Goal: Communication & Community: Share content

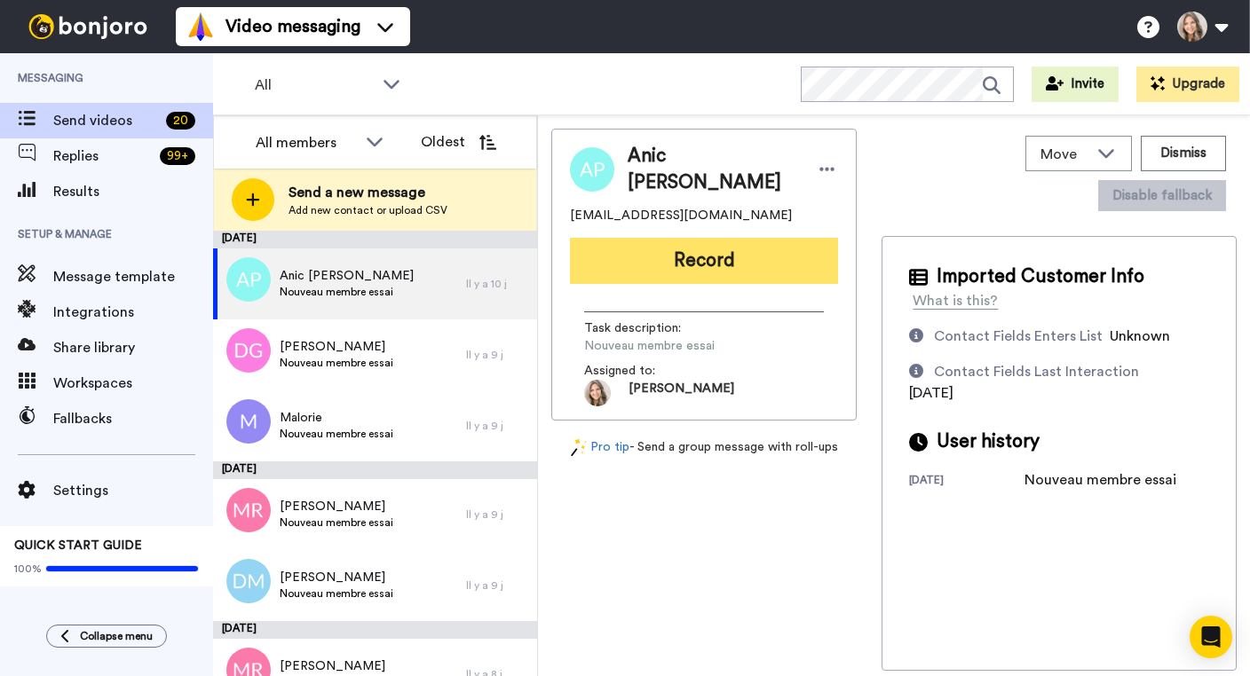
click at [699, 250] on button "Record" at bounding box center [704, 261] width 268 height 46
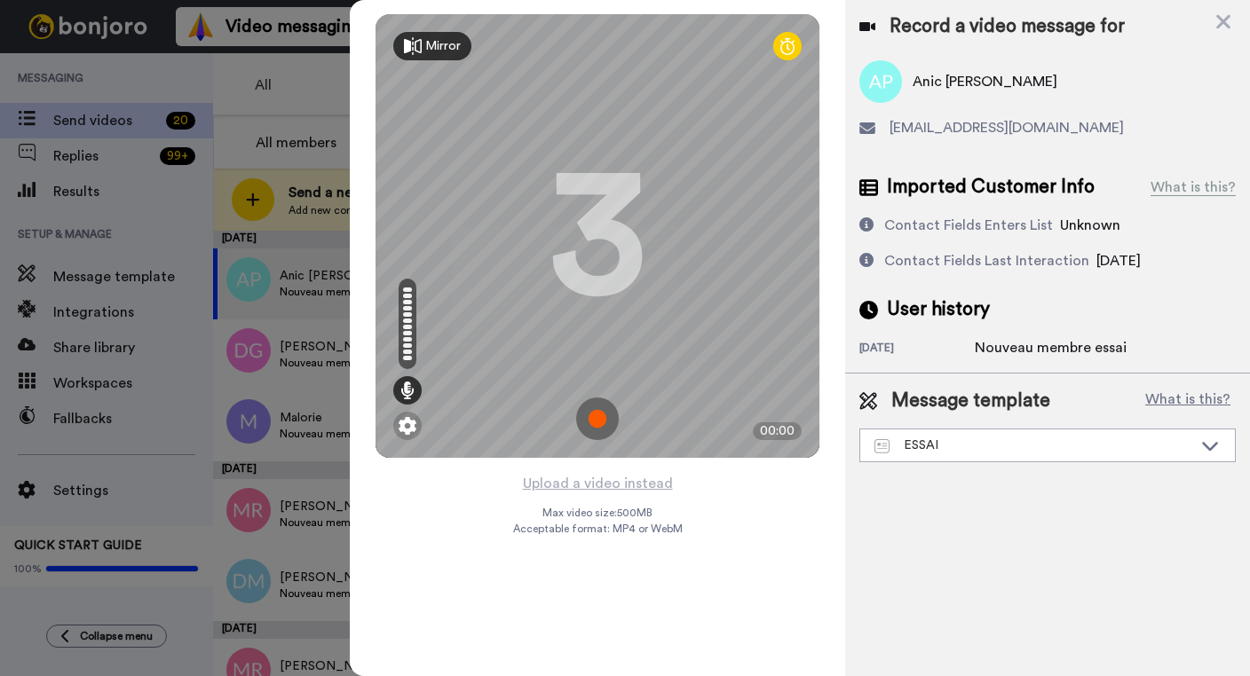
click at [597, 415] on img at bounding box center [597, 419] width 43 height 43
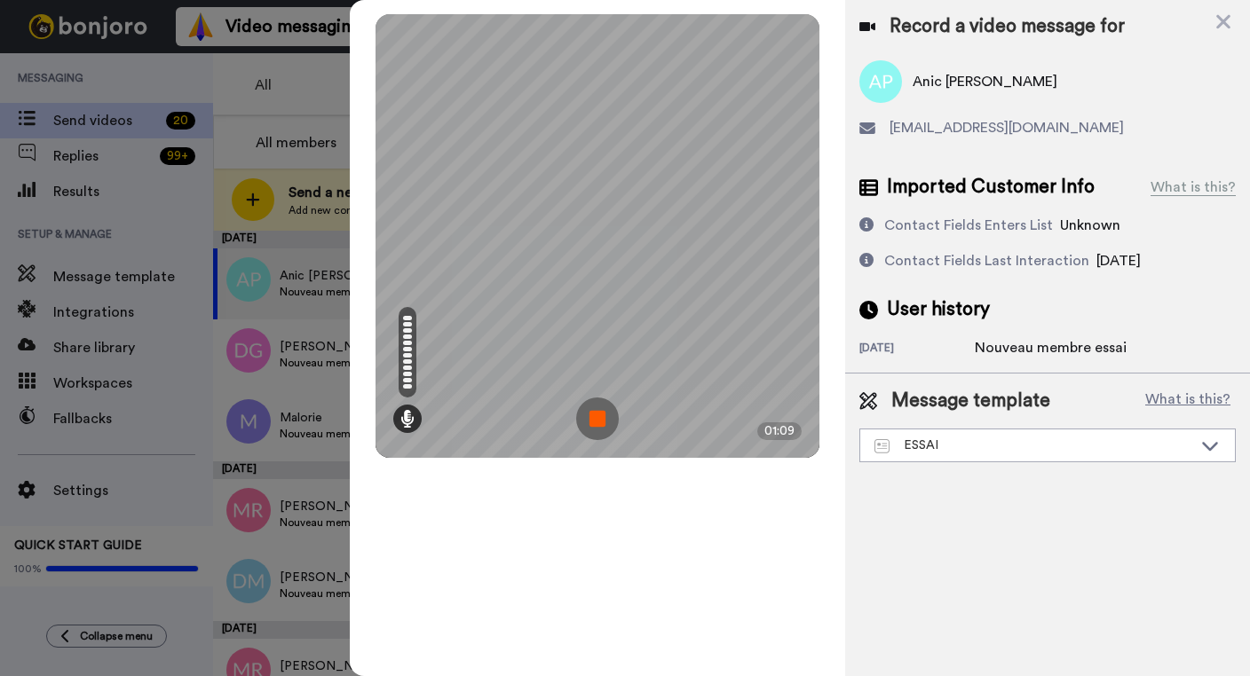
click at [597, 415] on img at bounding box center [597, 419] width 43 height 43
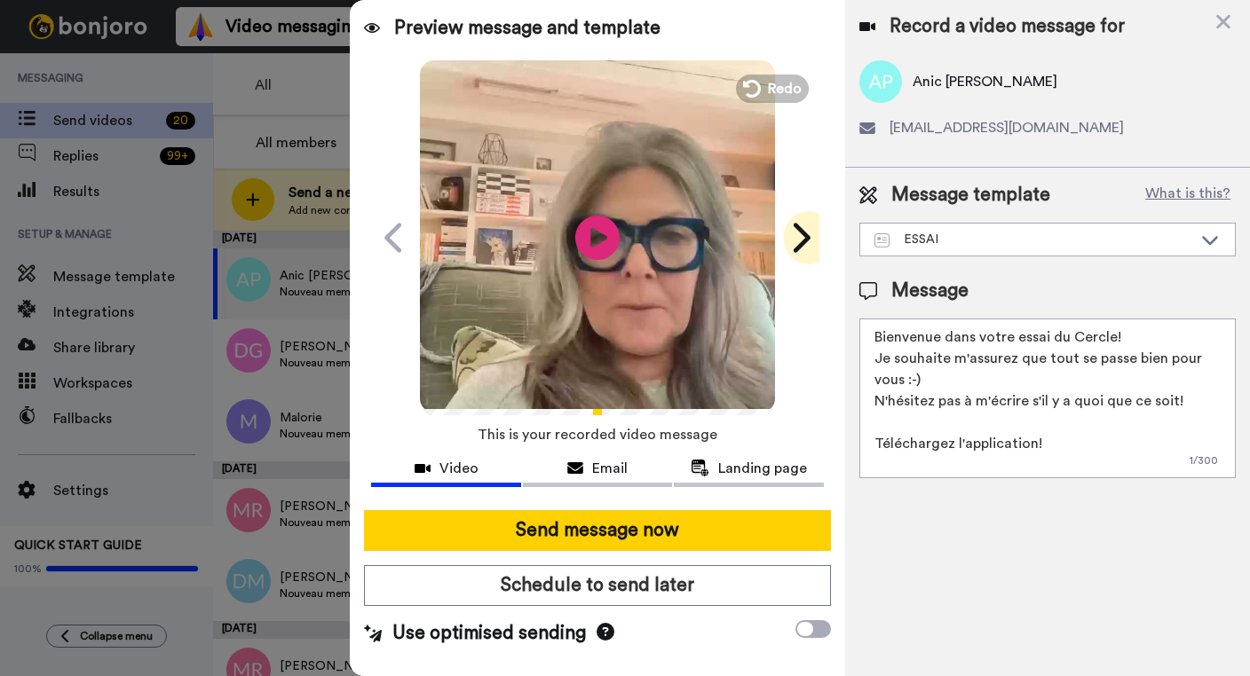
click at [802, 240] on icon at bounding box center [802, 237] width 17 height 29
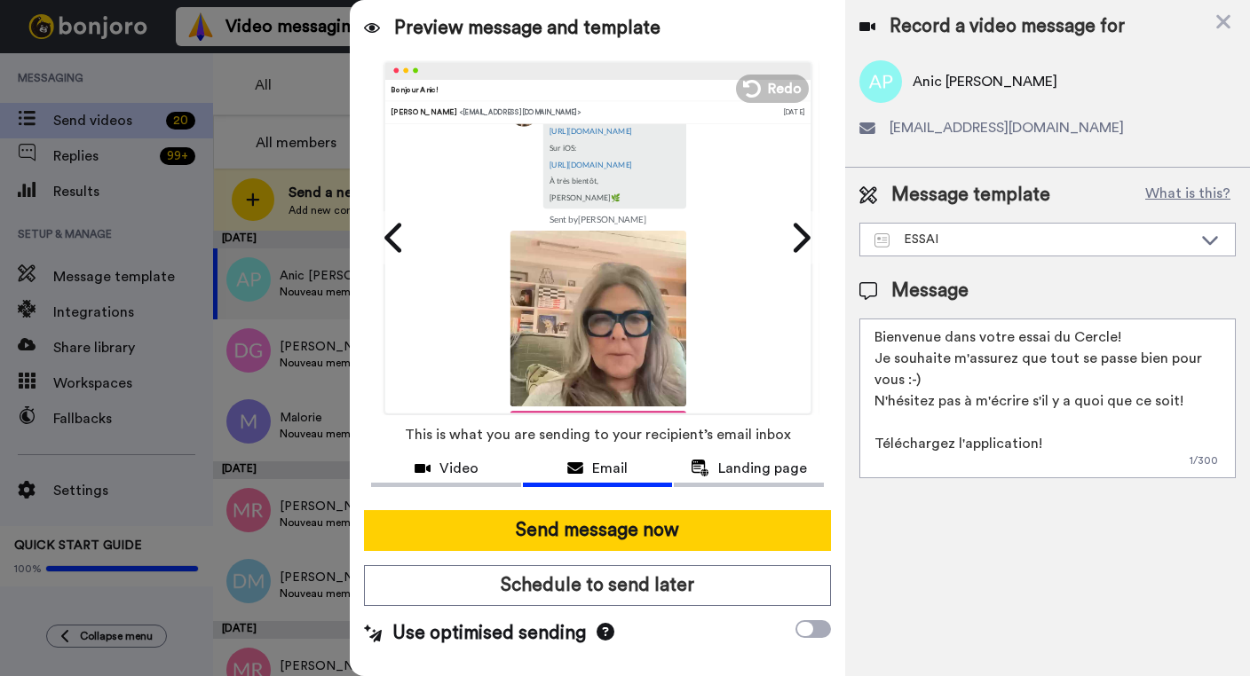
scroll to position [400, 0]
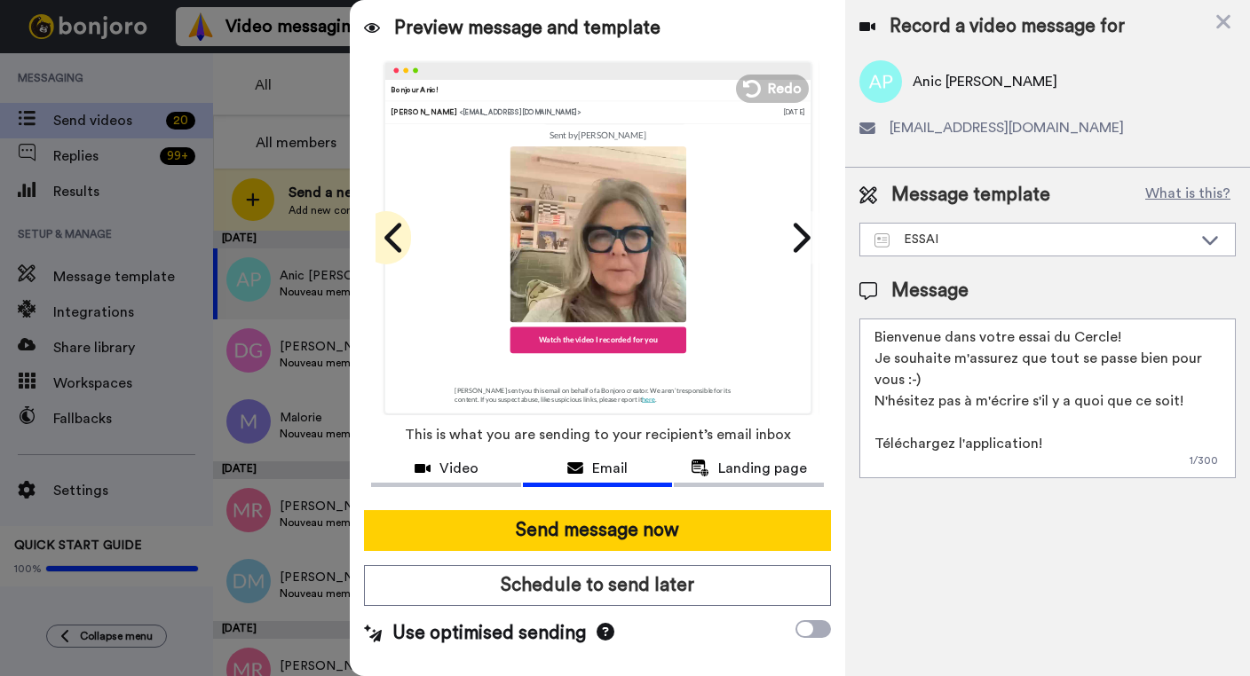
click at [400, 241] on icon at bounding box center [395, 238] width 28 height 34
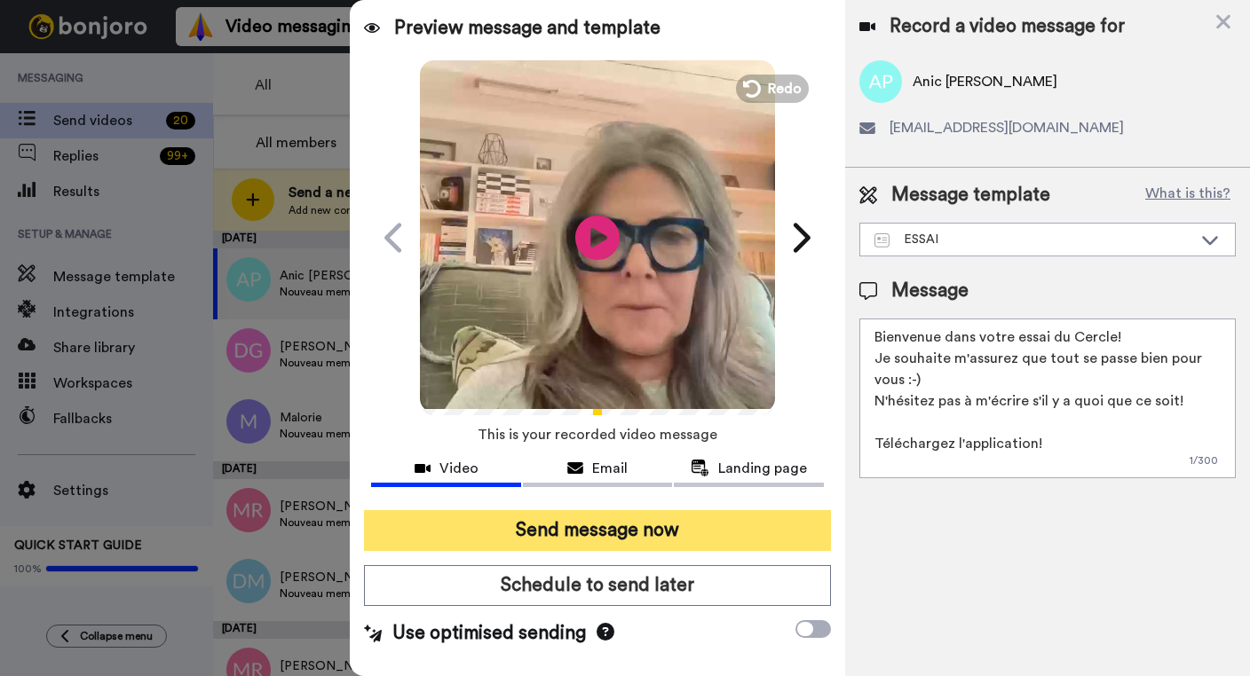
click at [605, 536] on button "Send message now" at bounding box center [597, 530] width 467 height 41
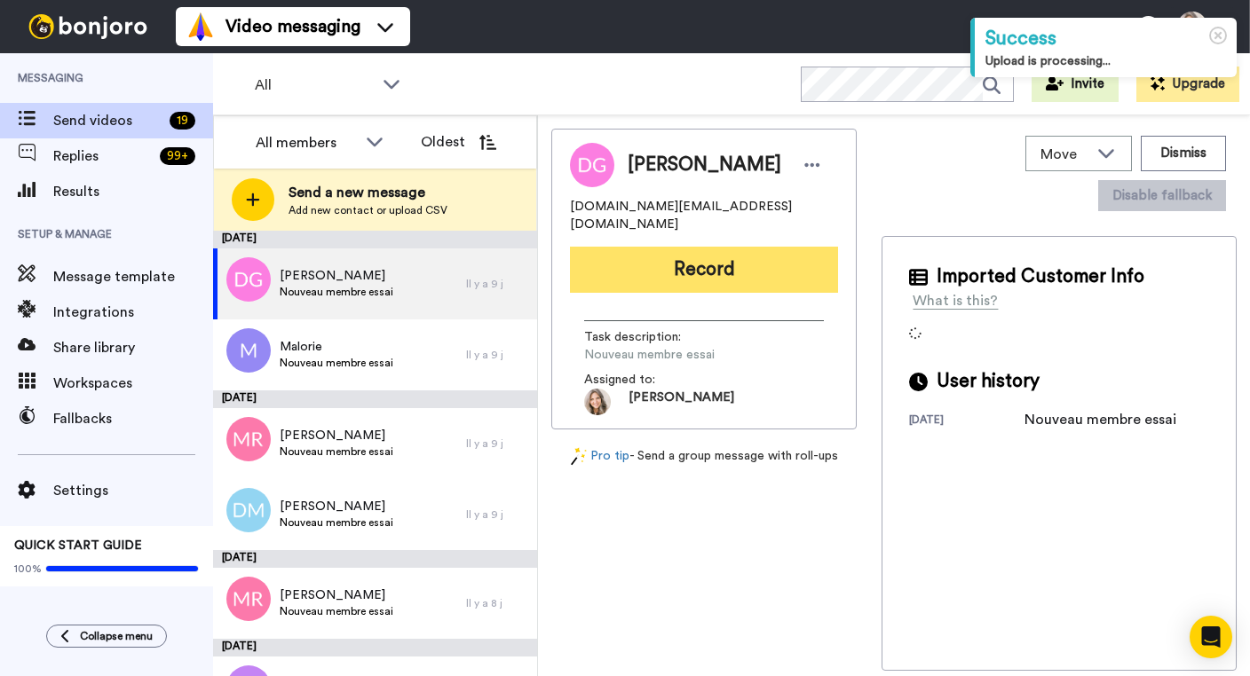
click at [731, 247] on button "Record" at bounding box center [704, 270] width 268 height 46
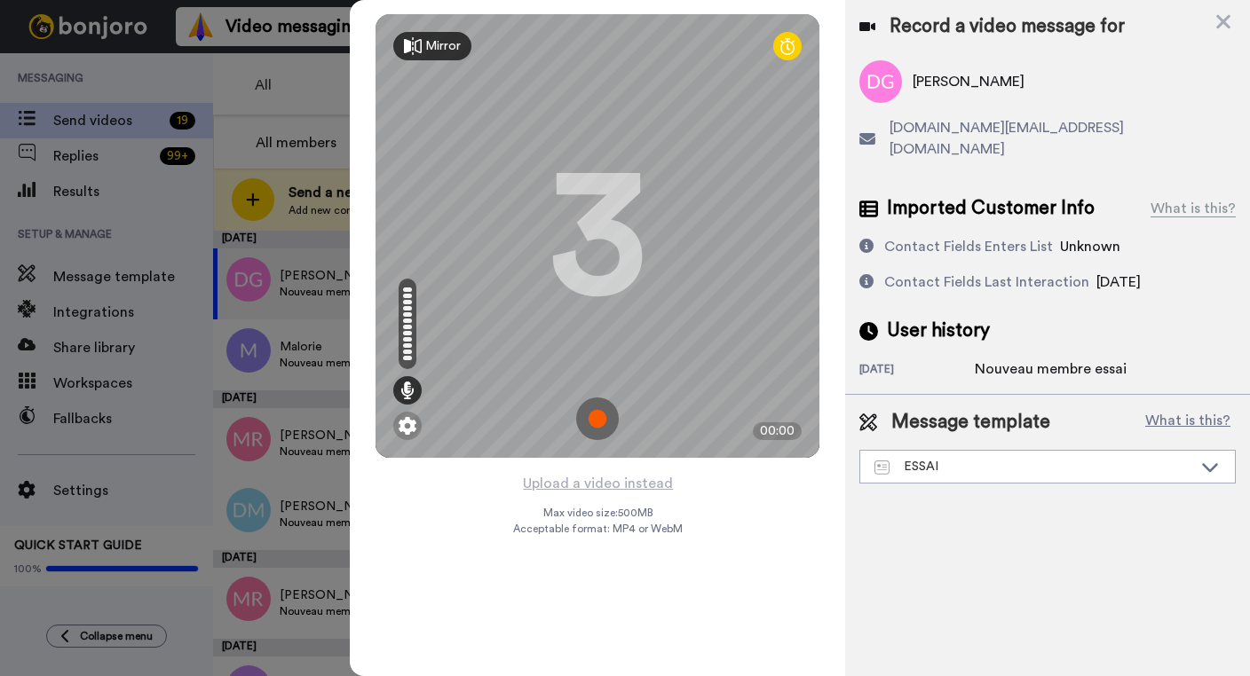
click at [597, 424] on img at bounding box center [597, 419] width 43 height 43
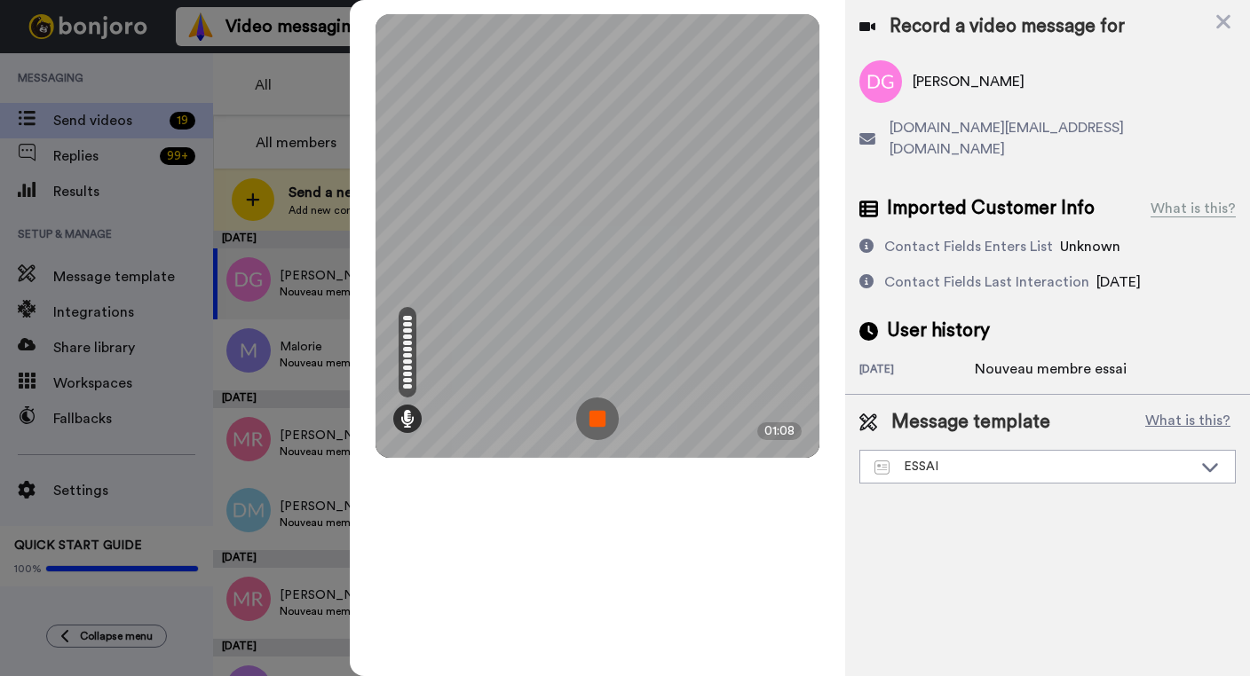
click at [601, 421] on img at bounding box center [597, 419] width 43 height 43
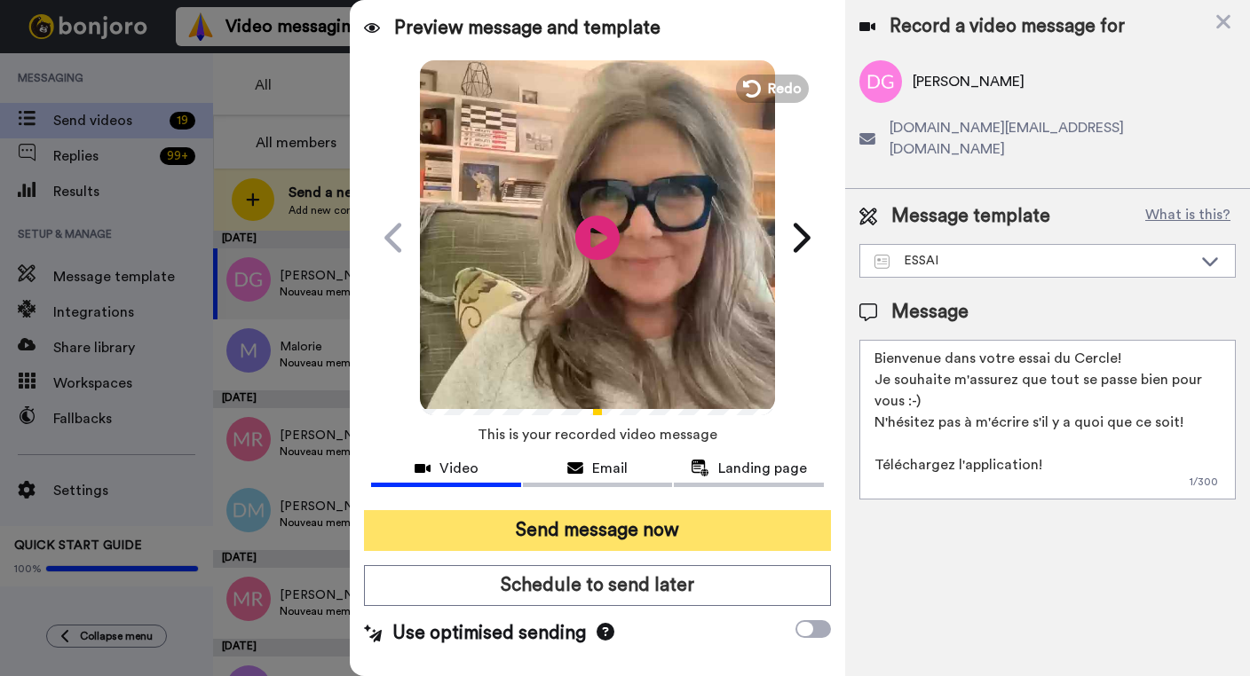
click at [608, 541] on button "Send message now" at bounding box center [597, 530] width 467 height 41
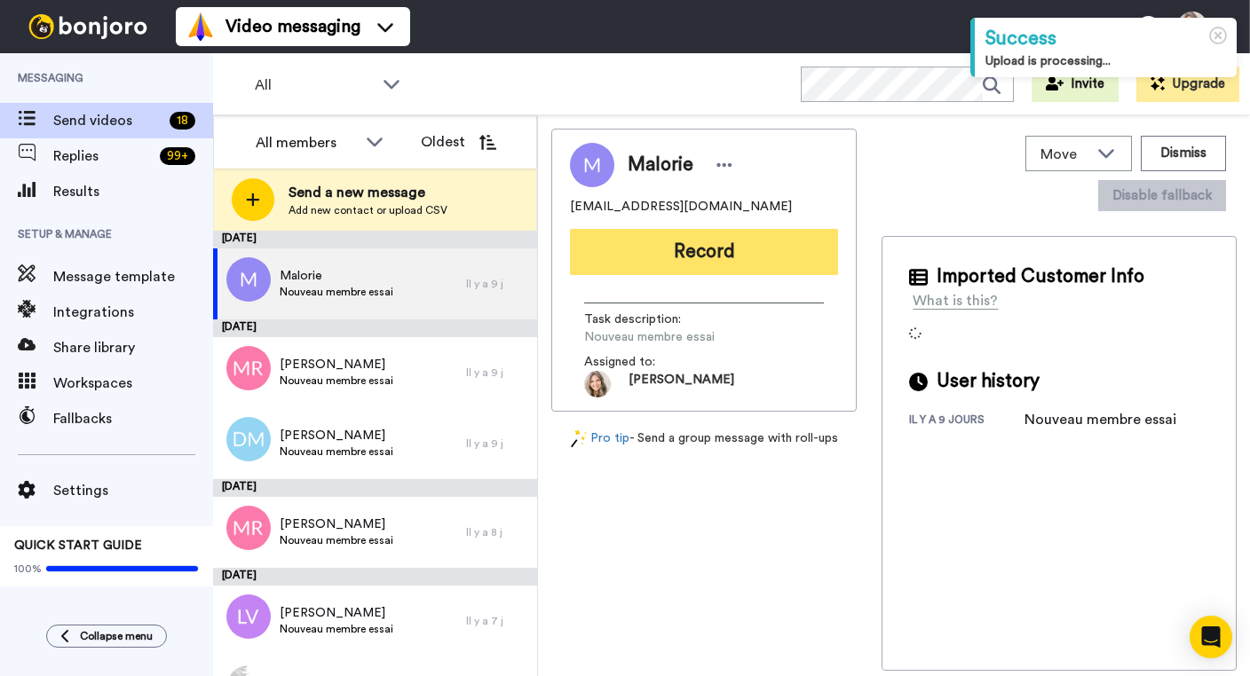
click at [746, 248] on button "Record" at bounding box center [704, 252] width 268 height 46
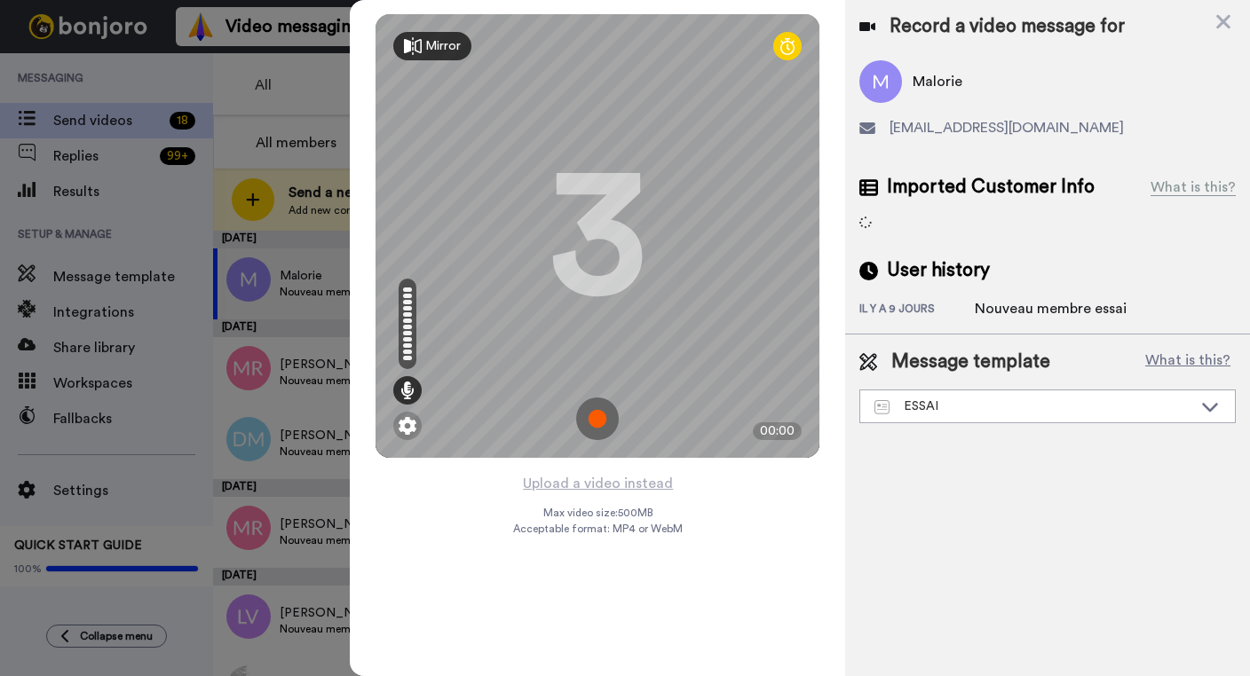
click at [597, 423] on img at bounding box center [597, 419] width 43 height 43
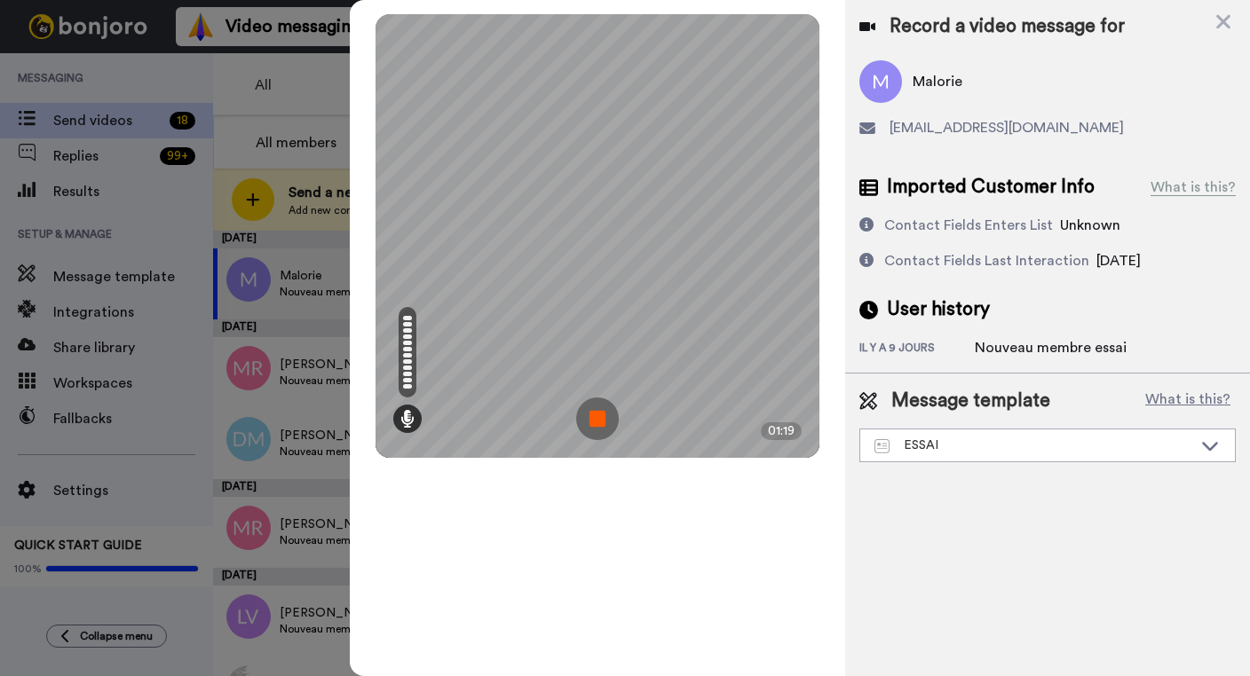
click at [595, 421] on img at bounding box center [597, 419] width 43 height 43
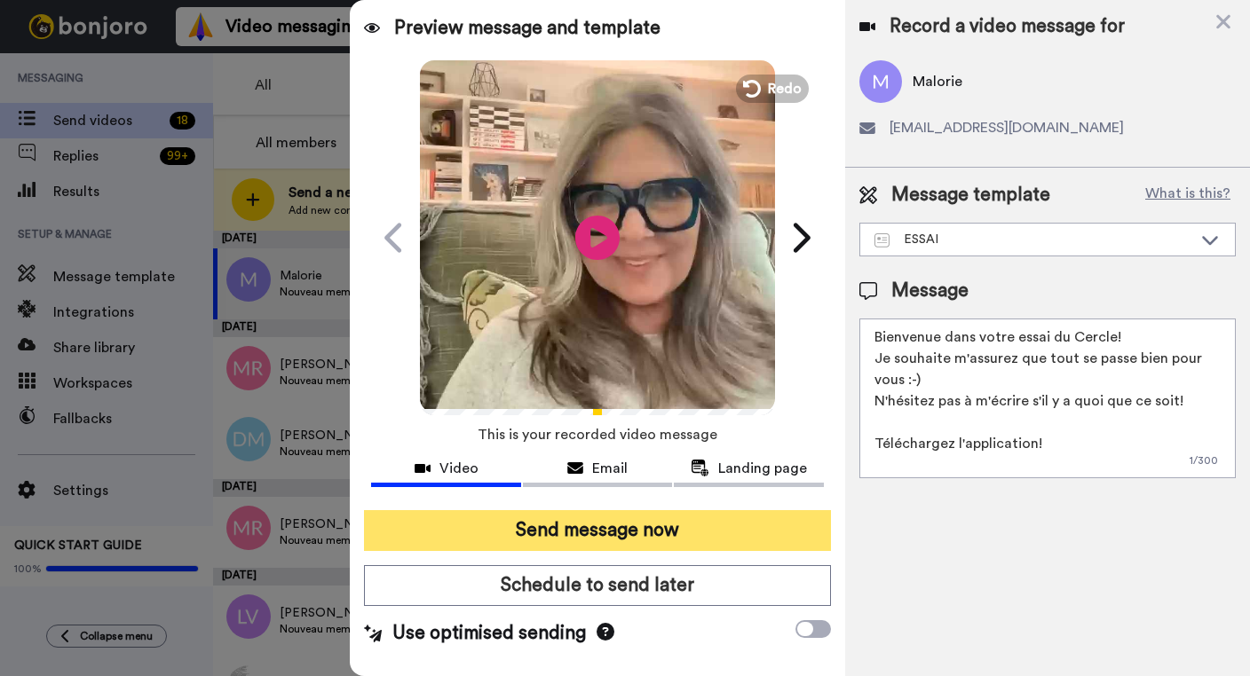
click at [678, 526] on button "Send message now" at bounding box center [597, 530] width 467 height 41
